Goal: Information Seeking & Learning: Learn about a topic

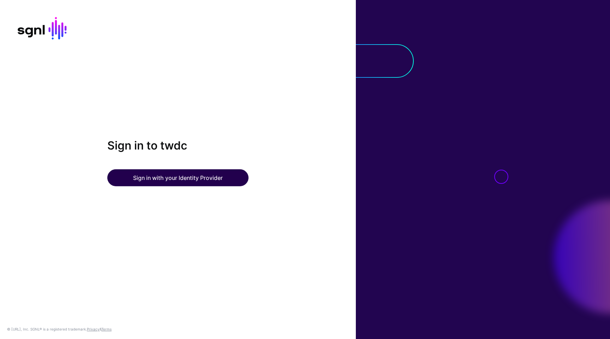
click at [175, 176] on button "Sign in with your Identity Provider" at bounding box center [177, 177] width 141 height 17
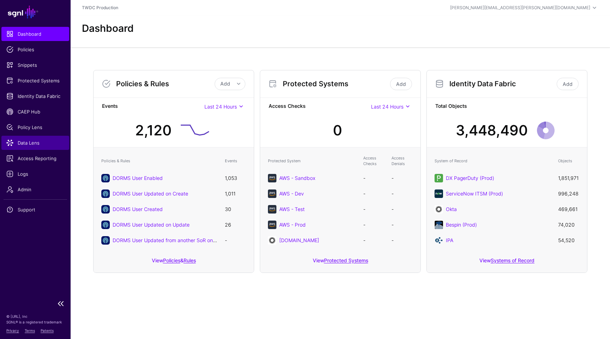
click at [29, 142] on span "Data Lens" at bounding box center [35, 142] width 58 height 7
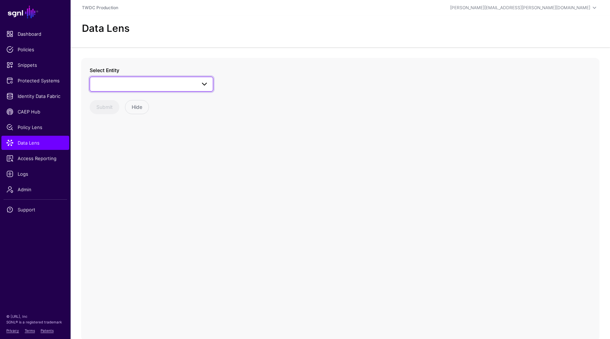
click at [184, 84] on span at bounding box center [151, 84] width 114 height 8
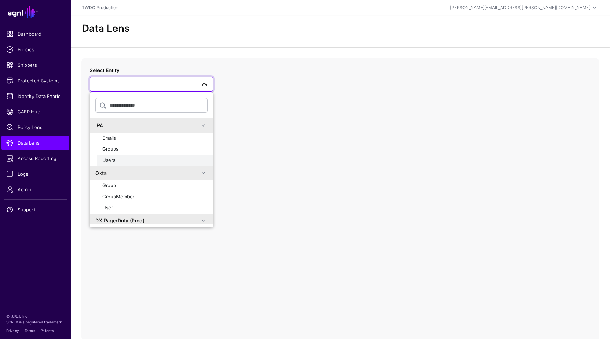
click at [105, 162] on div "Users" at bounding box center [154, 160] width 105 height 7
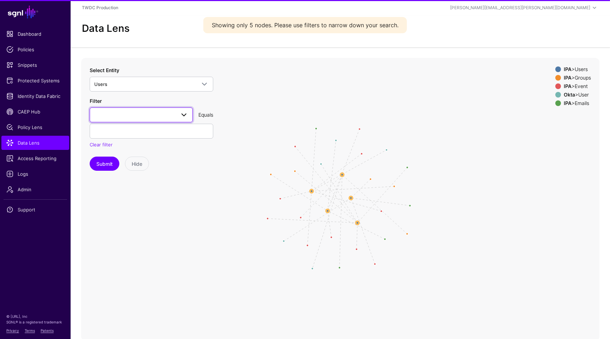
click at [149, 118] on span at bounding box center [141, 115] width 94 height 8
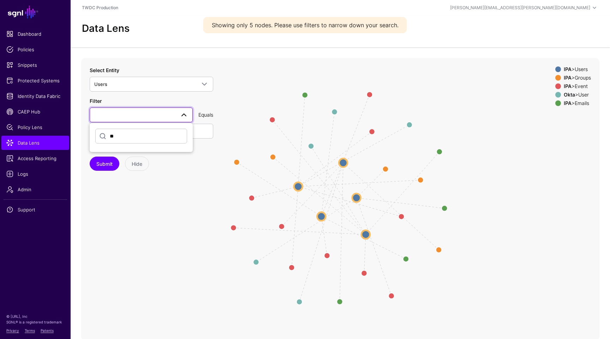
type input "*"
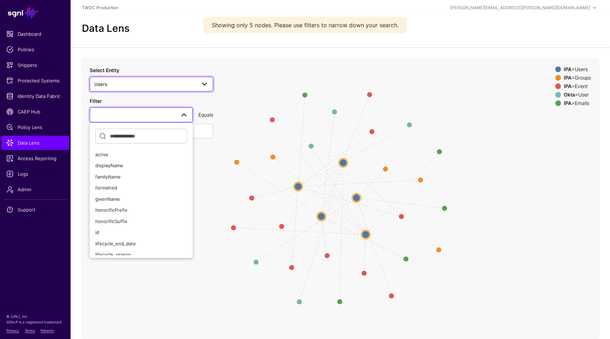
click at [196, 83] on span at bounding box center [202, 84] width 13 height 8
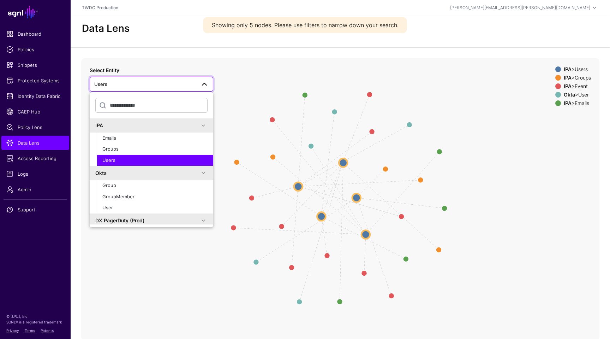
click at [108, 158] on span "Users" at bounding box center [108, 160] width 13 height 6
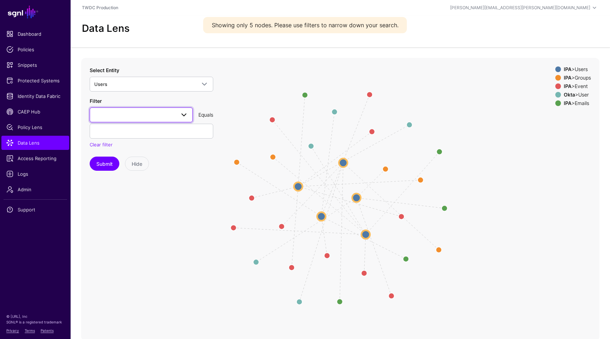
click at [157, 119] on link at bounding box center [141, 114] width 103 height 15
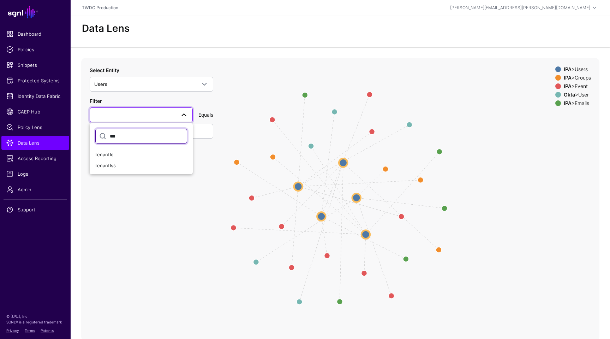
type input "****"
click at [118, 152] on div "tenantId" at bounding box center [141, 154] width 92 height 7
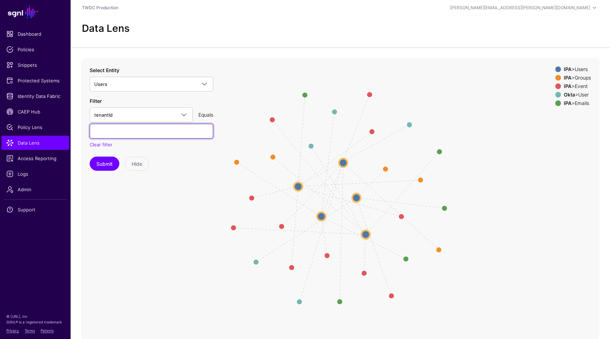
click at [149, 130] on input "text" at bounding box center [152, 131] width 124 height 15
paste input "******"
click at [108, 162] on button "Submit" at bounding box center [105, 163] width 30 height 14
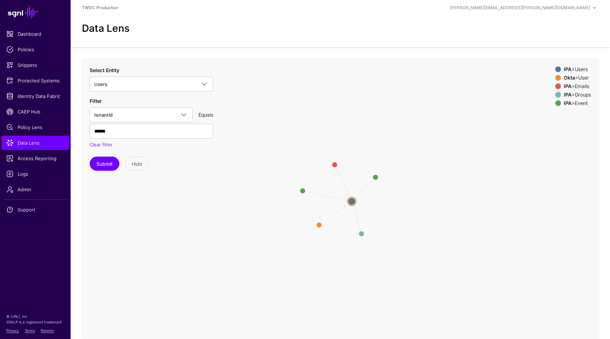
click at [580, 86] on div "IPA > Emails" at bounding box center [578, 86] width 30 height 6
click at [579, 93] on div "IPA > Groups" at bounding box center [578, 95] width 30 height 6
click at [578, 101] on div "IPA > Event" at bounding box center [578, 103] width 30 height 6
click at [351, 201] on circle at bounding box center [352, 201] width 8 height 8
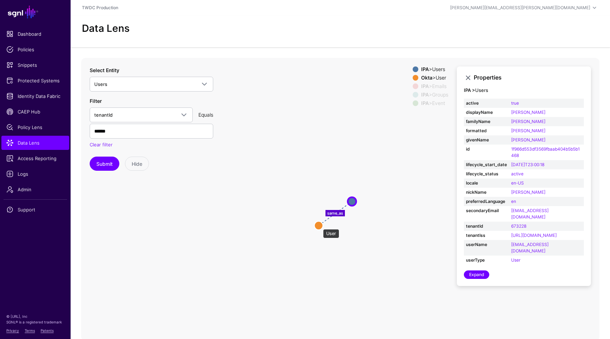
click at [320, 225] on circle at bounding box center [319, 225] width 8 height 8
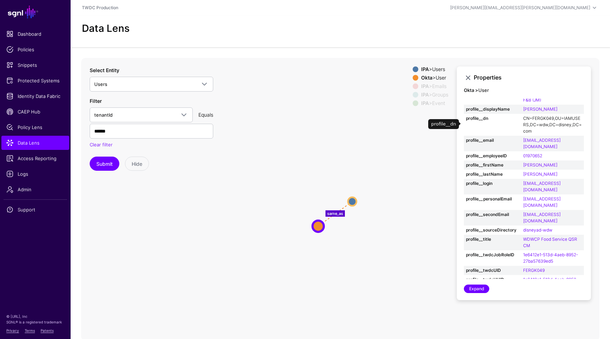
scroll to position [77, 0]
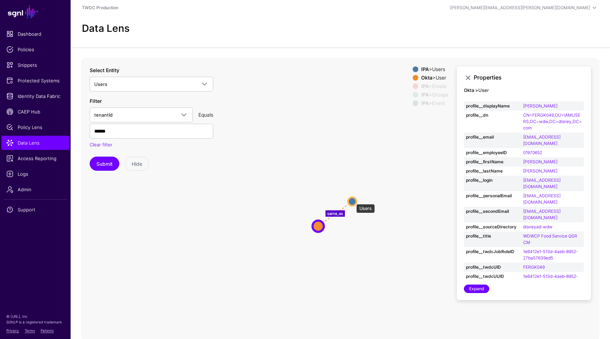
click at [353, 200] on circle at bounding box center [352, 201] width 8 height 8
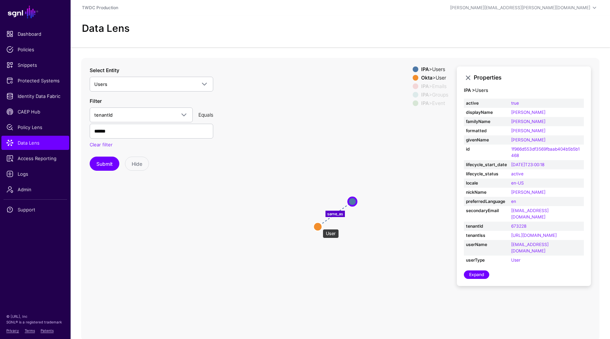
click at [319, 225] on circle at bounding box center [318, 226] width 8 height 8
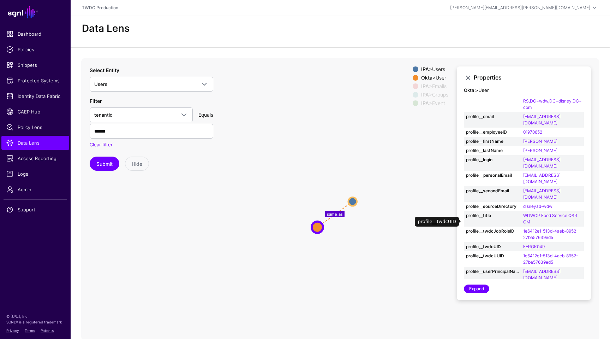
scroll to position [97, 0]
click at [354, 202] on circle at bounding box center [353, 201] width 8 height 8
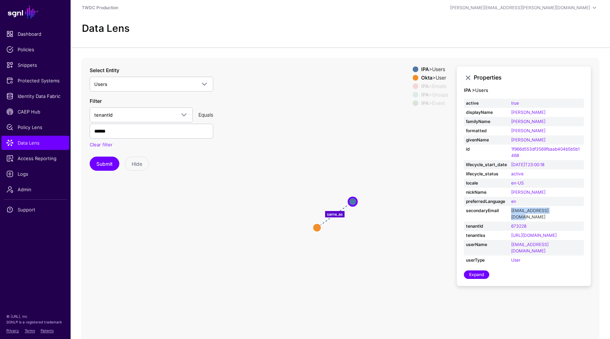
drag, startPoint x: 554, startPoint y: 211, endPoint x: 511, endPoint y: 210, distance: 43.4
click at [511, 210] on td "kaitferg@verizon.net" at bounding box center [546, 214] width 75 height 16
copy link "kaitferg@verizon.net"
click at [149, 129] on input "******" at bounding box center [152, 131] width 124 height 15
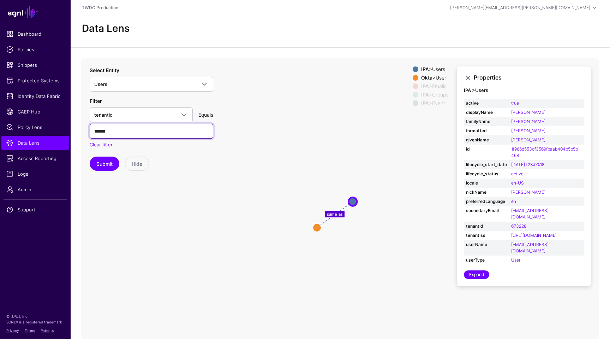
paste input "text"
type input "******"
click at [104, 164] on button "Submit" at bounding box center [105, 163] width 30 height 14
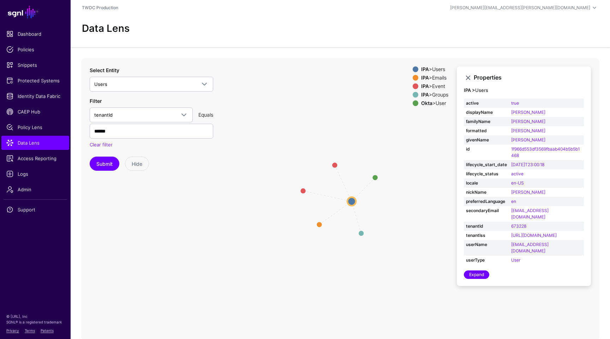
drag, startPoint x: 439, startPoint y: 94, endPoint x: 438, endPoint y: 88, distance: 6.0
click at [439, 93] on div "IPA > Groups" at bounding box center [435, 95] width 30 height 6
click at [438, 86] on div "IPA > Event" at bounding box center [435, 86] width 30 height 6
click at [437, 78] on div "IPA > Emails" at bounding box center [435, 78] width 30 height 6
click at [354, 200] on circle at bounding box center [352, 201] width 8 height 8
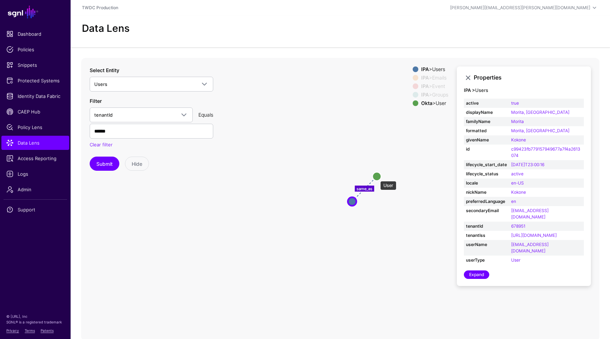
click at [377, 177] on circle at bounding box center [377, 176] width 8 height 8
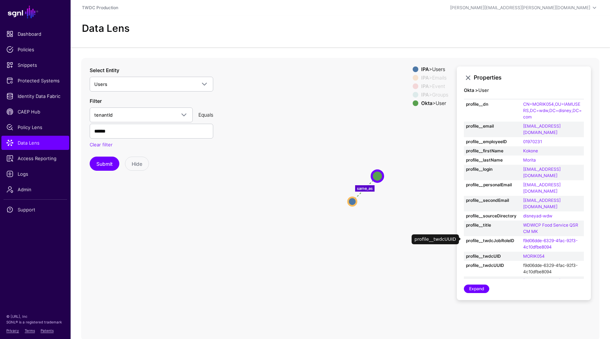
scroll to position [87, 0]
click at [316, 231] on icon "parent changed parent changed same_as Emails Emails Event Event Groups Groups E…" at bounding box center [340, 199] width 518 height 283
